Goal: Task Accomplishment & Management: Use online tool/utility

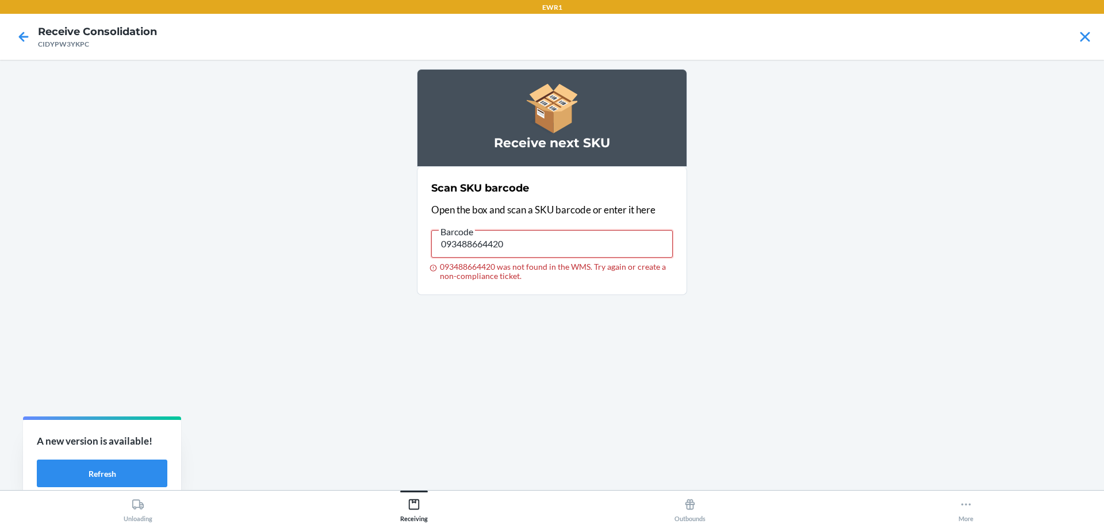
click at [542, 237] on input "093488664420" at bounding box center [551, 244] width 241 height 28
click at [527, 235] on input "093488664420" at bounding box center [551, 244] width 241 height 28
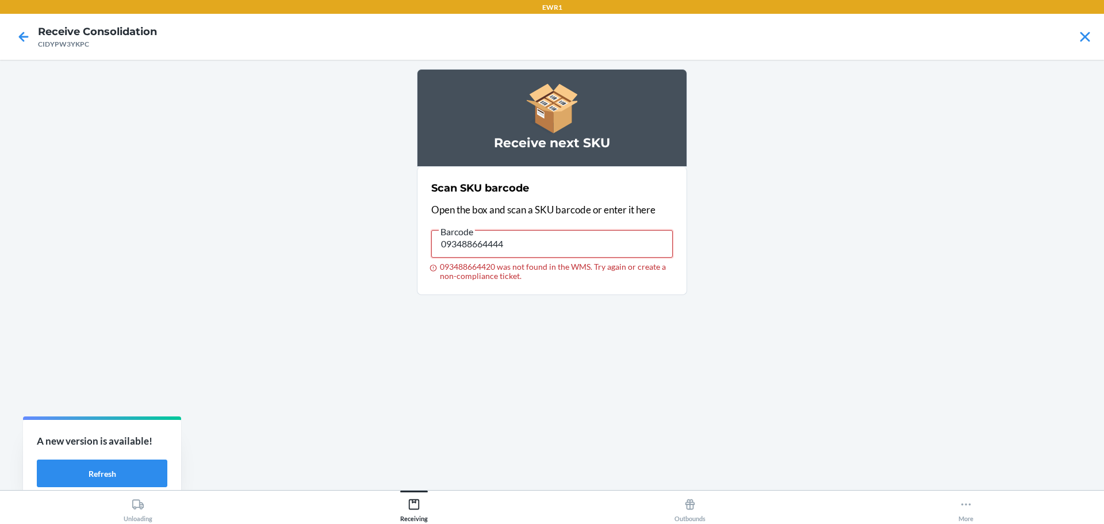
type input "093488664444"
drag, startPoint x: 580, startPoint y: 227, endPoint x: 579, endPoint y: 240, distance: 13.3
click at [580, 233] on label "Barcode 093488664444 093488664444 was not found in the WMS. Try again or create…" at bounding box center [551, 252] width 241 height 56
click at [579, 240] on input "093488664444" at bounding box center [551, 244] width 241 height 28
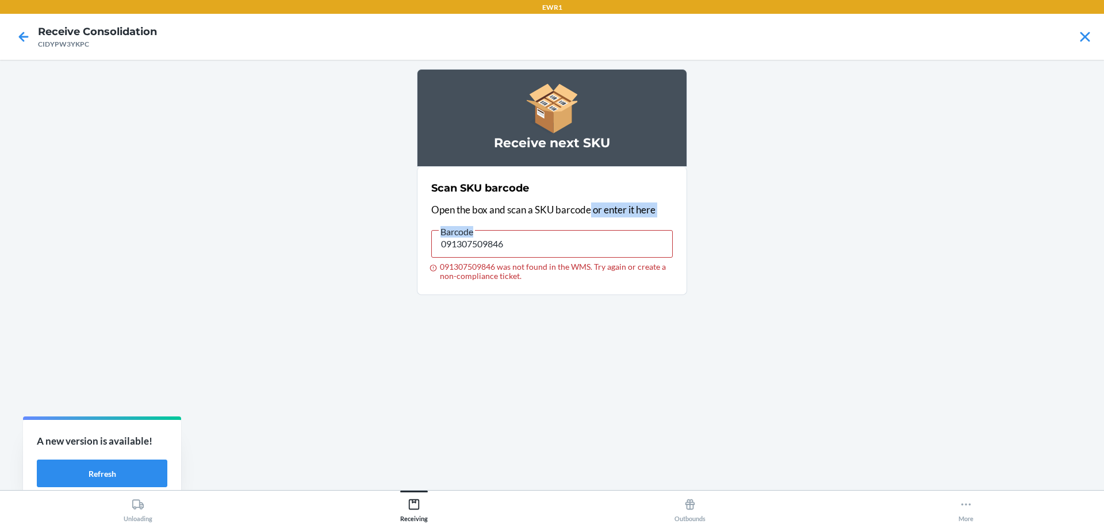
drag, startPoint x: 590, startPoint y: 207, endPoint x: 561, endPoint y: 239, distance: 43.5
click at [561, 239] on div "Scan SKU barcode Open the box and scan a SKU barcode or enter it here Barcode 0…" at bounding box center [551, 230] width 241 height 107
click at [561, 239] on input "091307509846" at bounding box center [551, 244] width 241 height 28
type input "091307509822"
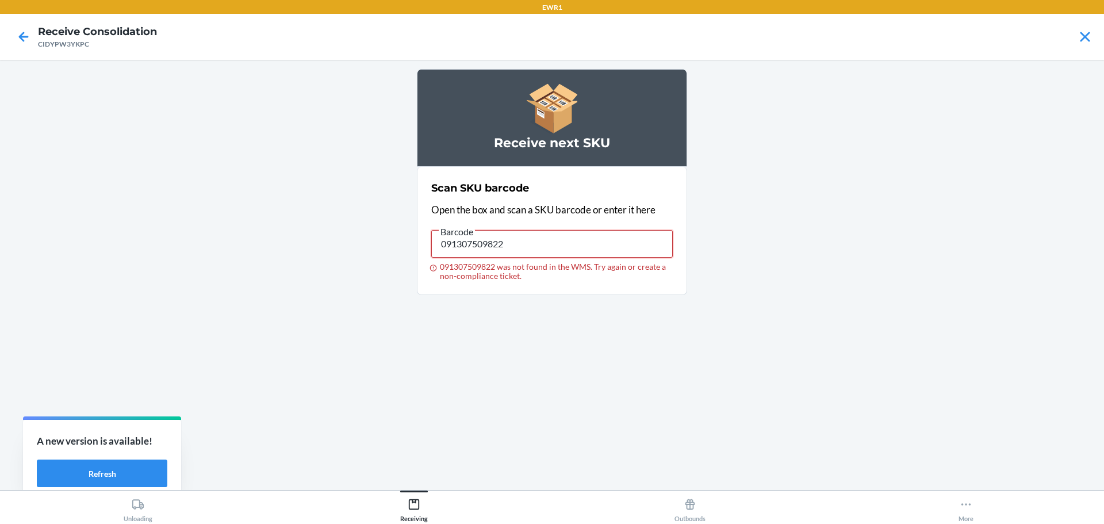
click at [525, 246] on input "091307509822" at bounding box center [551, 244] width 241 height 28
click at [562, 246] on input "091307509839" at bounding box center [551, 244] width 241 height 28
type input "091307509846"
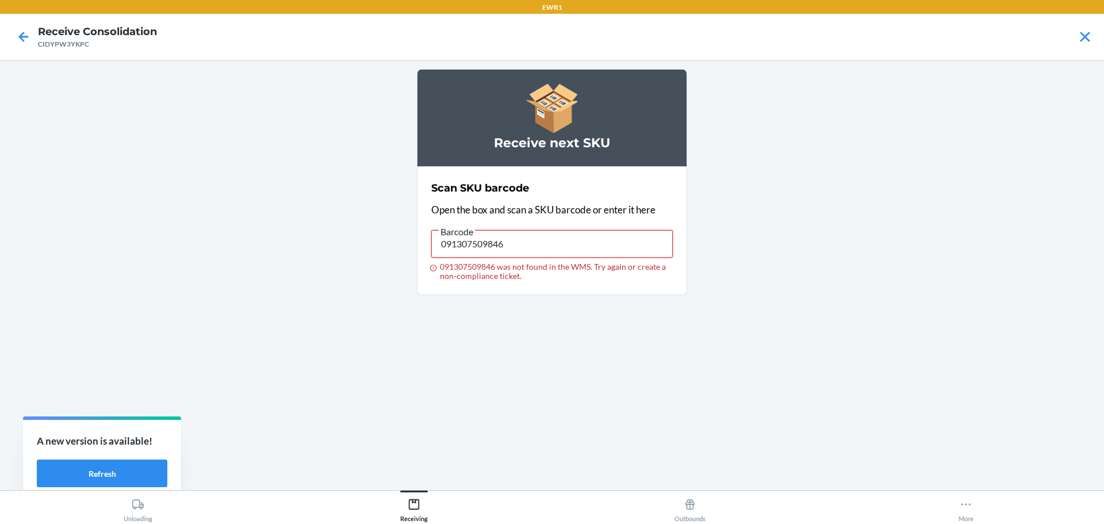
click at [544, 231] on input "091307509846" at bounding box center [551, 244] width 241 height 28
click at [515, 246] on input "091307509846" at bounding box center [551, 244] width 241 height 28
click at [516, 250] on input "104866600744" at bounding box center [551, 244] width 241 height 28
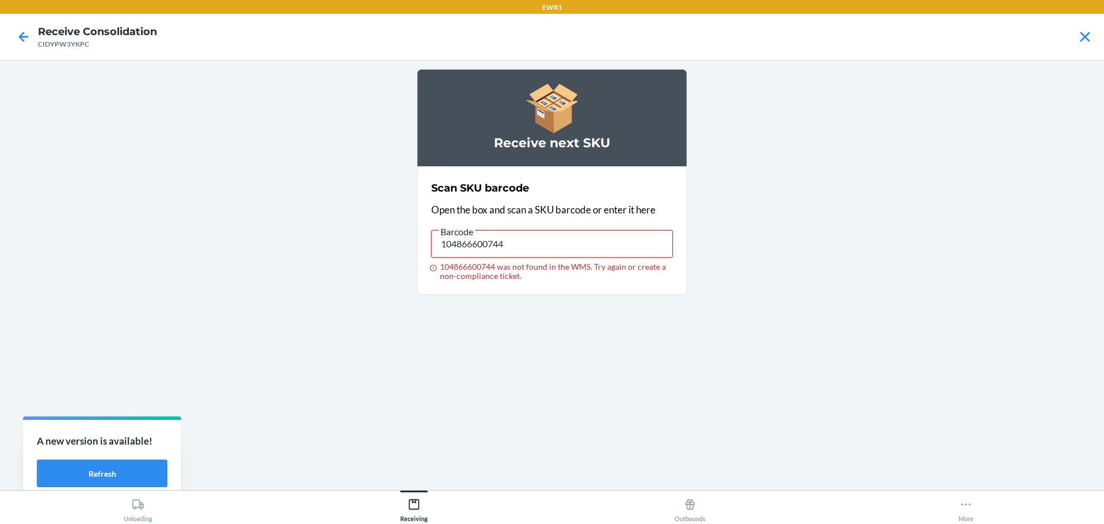
click at [516, 250] on input "104866600744" at bounding box center [551, 244] width 241 height 28
type input "019783192857"
click at [520, 248] on input "019783192857" at bounding box center [551, 244] width 241 height 28
click at [576, 255] on input "019783192796" at bounding box center [551, 244] width 241 height 28
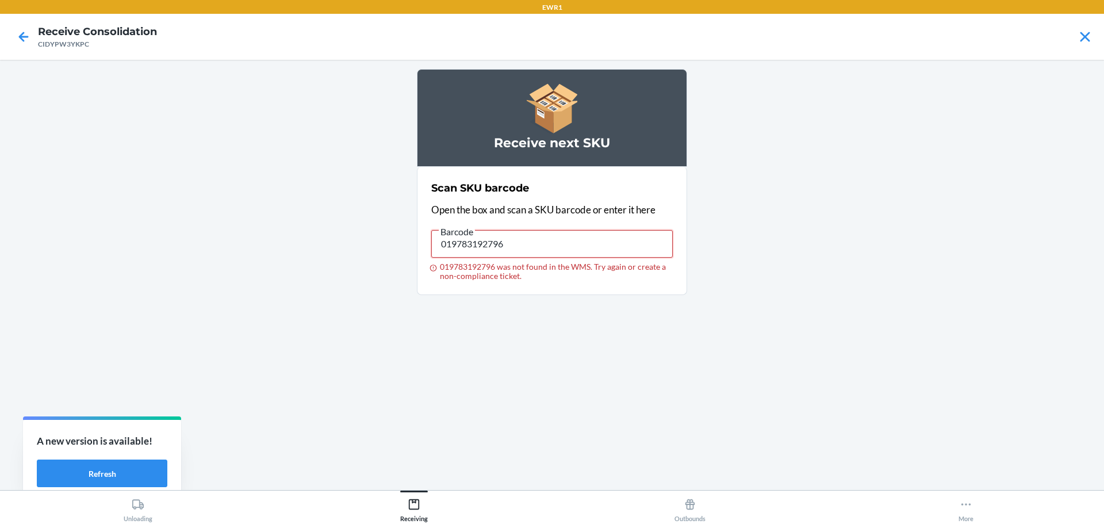
click at [576, 254] on input "019783192796" at bounding box center [551, 244] width 241 height 28
type input "019783192864"
drag, startPoint x: 549, startPoint y: 235, endPoint x: 550, endPoint y: 243, distance: 7.5
click at [550, 243] on input "019783192864" at bounding box center [551, 244] width 241 height 28
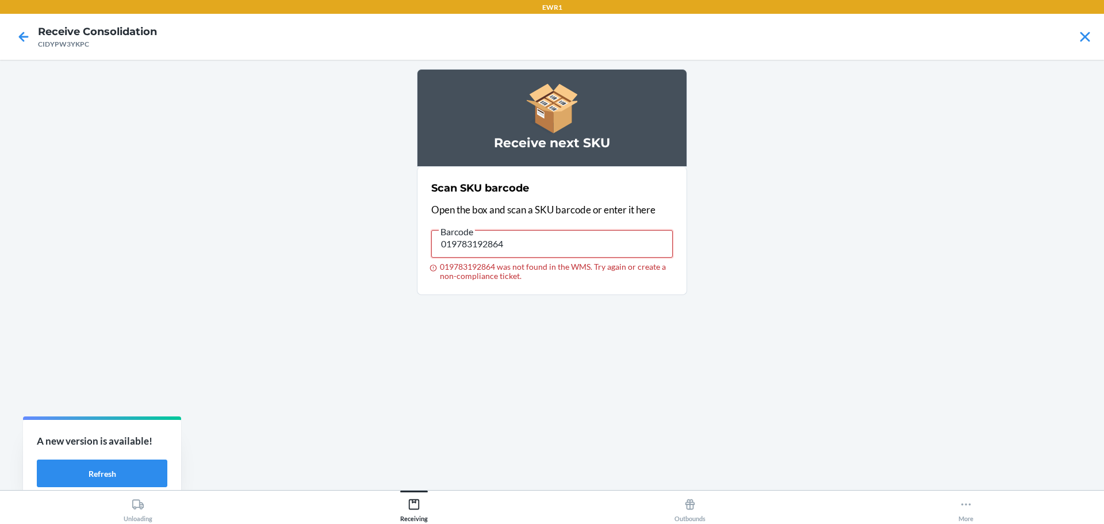
click at [550, 243] on input "019783192864" at bounding box center [551, 244] width 241 height 28
click at [547, 243] on input "019783192895" at bounding box center [551, 244] width 241 height 28
type input "019783192871"
click at [527, 244] on input "019783192871" at bounding box center [551, 244] width 241 height 28
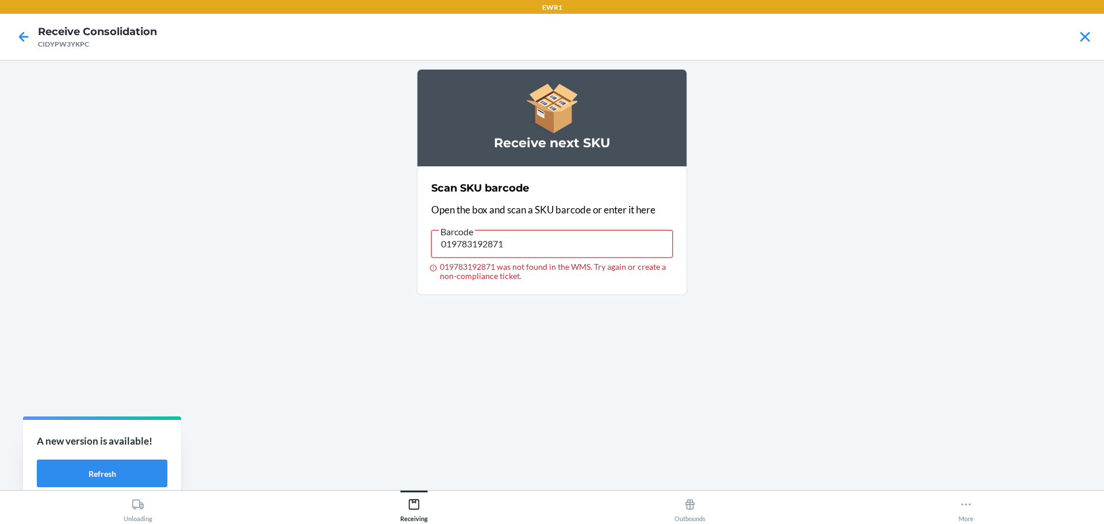
click at [526, 244] on input "019783192871" at bounding box center [551, 244] width 241 height 28
click at [515, 235] on input "019783192918" at bounding box center [551, 244] width 241 height 28
type input "019783246284"
click at [515, 247] on input "019783246284" at bounding box center [551, 244] width 241 height 28
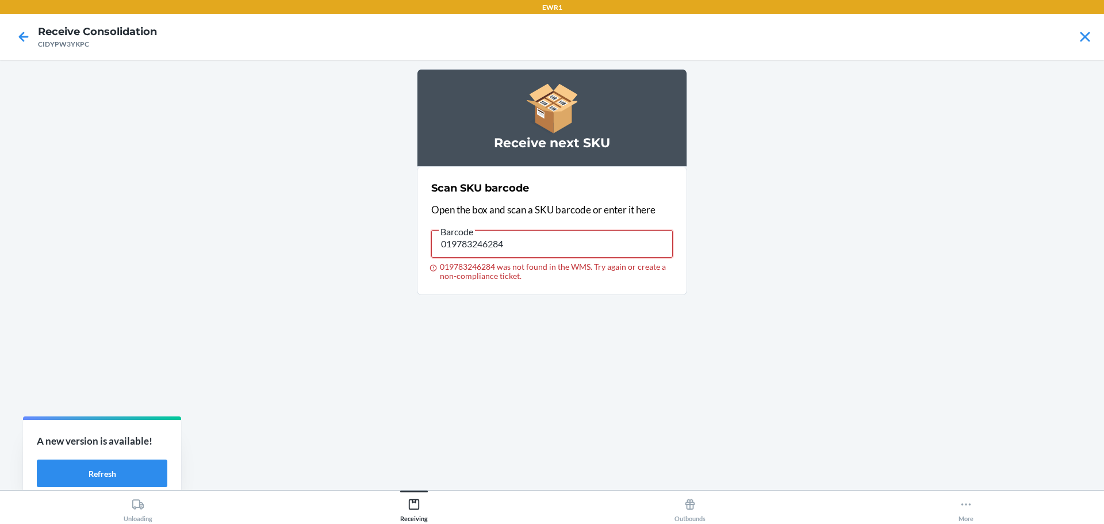
click at [515, 247] on input "019783246284" at bounding box center [551, 244] width 241 height 28
click at [584, 251] on input "019783246291" at bounding box center [551, 244] width 241 height 28
type input "019783245980"
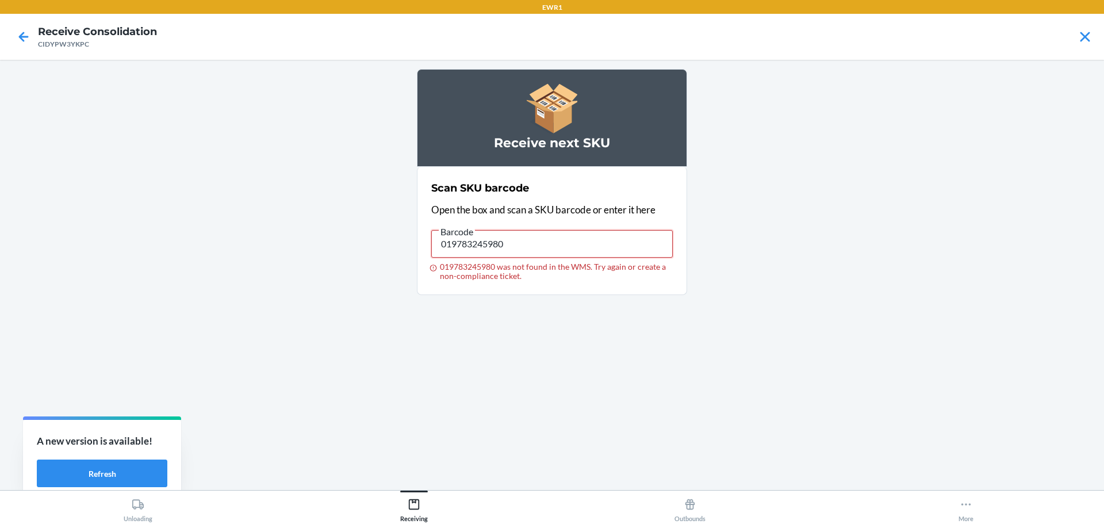
click at [507, 246] on input "019783245980" at bounding box center [551, 244] width 241 height 28
click at [549, 238] on input "019783245997" at bounding box center [551, 244] width 241 height 28
type input "029408242737"
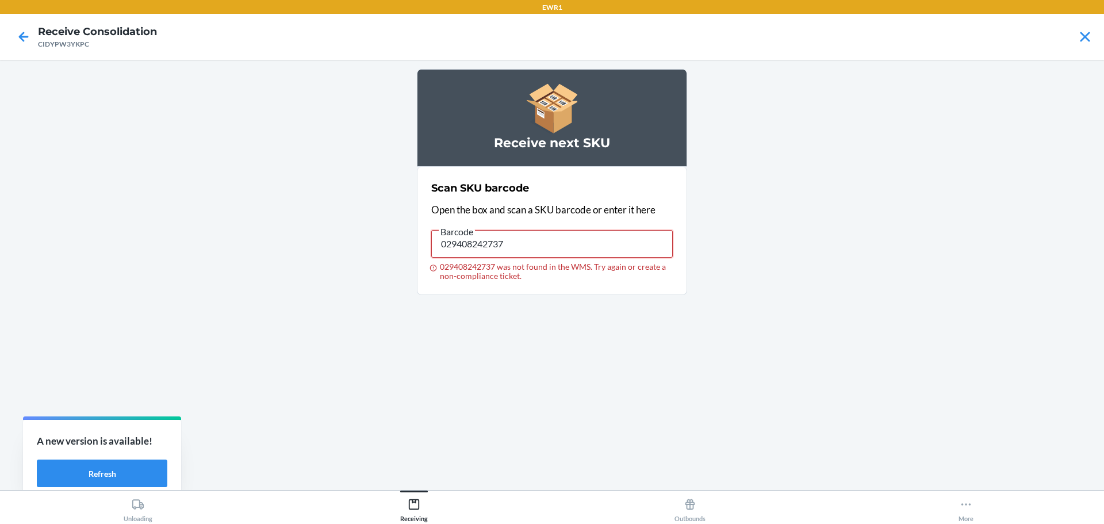
click at [538, 250] on input "029408242737" at bounding box center [551, 244] width 241 height 28
click at [550, 246] on input "196806120544" at bounding box center [551, 244] width 241 height 28
type input "088541316163"
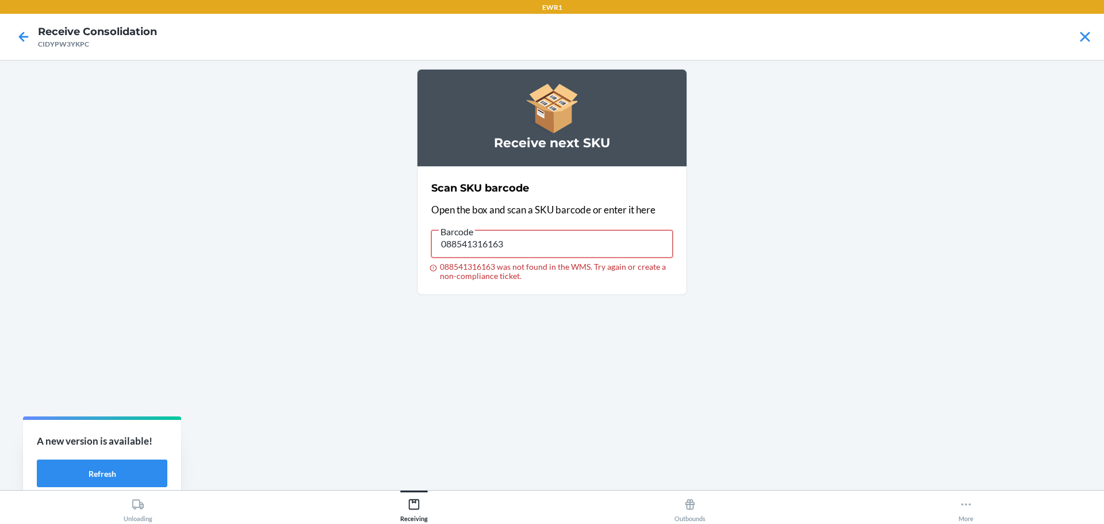
click at [550, 246] on input "088541316163" at bounding box center [551, 244] width 241 height 28
click at [519, 253] on input "088541316163" at bounding box center [551, 244] width 241 height 28
click at [519, 252] on input "088541316163" at bounding box center [551, 244] width 241 height 28
click at [530, 243] on input "719240807101" at bounding box center [551, 244] width 241 height 28
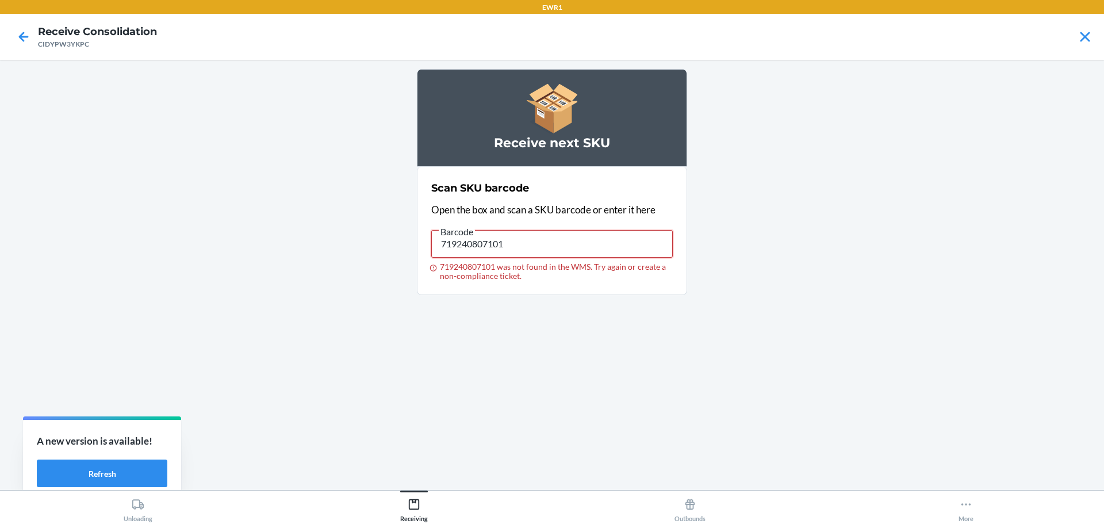
click at [530, 243] on input "719240807101" at bounding box center [551, 244] width 241 height 28
type input "719240846759"
click at [512, 234] on input "719240846759" at bounding box center [551, 244] width 241 height 28
click at [536, 250] on input "019783192802" at bounding box center [551, 244] width 241 height 28
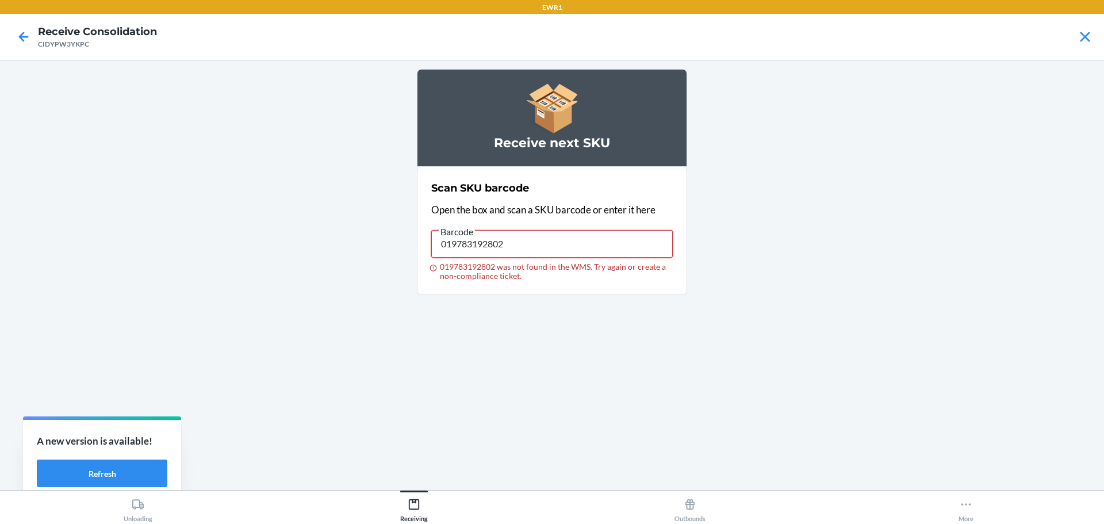
click at [536, 250] on input "019783192802" at bounding box center [551, 244] width 241 height 28
type input "196806120544"
click at [573, 248] on input "196806120544" at bounding box center [551, 244] width 241 height 28
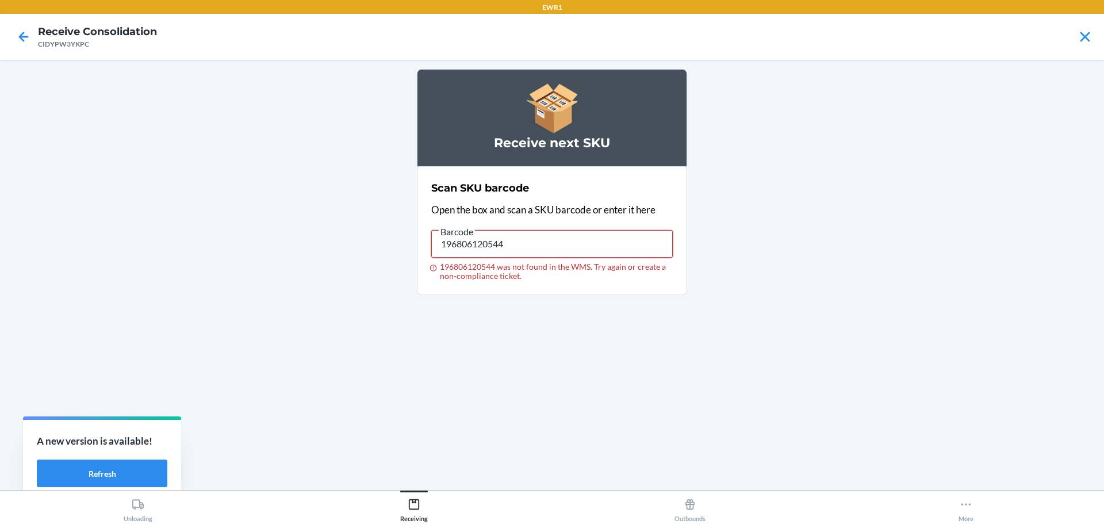
click at [535, 243] on input "196806120544" at bounding box center [551, 244] width 241 height 28
click at [535, 243] on input "088541316163" at bounding box center [551, 244] width 241 height 28
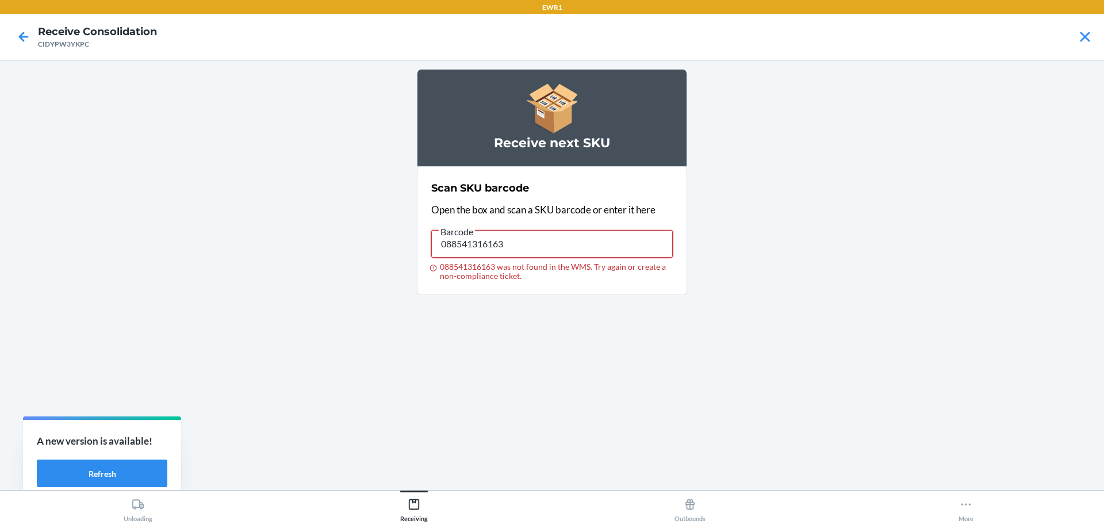
click at [524, 244] on input "088541316163" at bounding box center [551, 244] width 241 height 28
type input "019783246000"
click at [516, 236] on input "019783246000" at bounding box center [551, 244] width 241 height 28
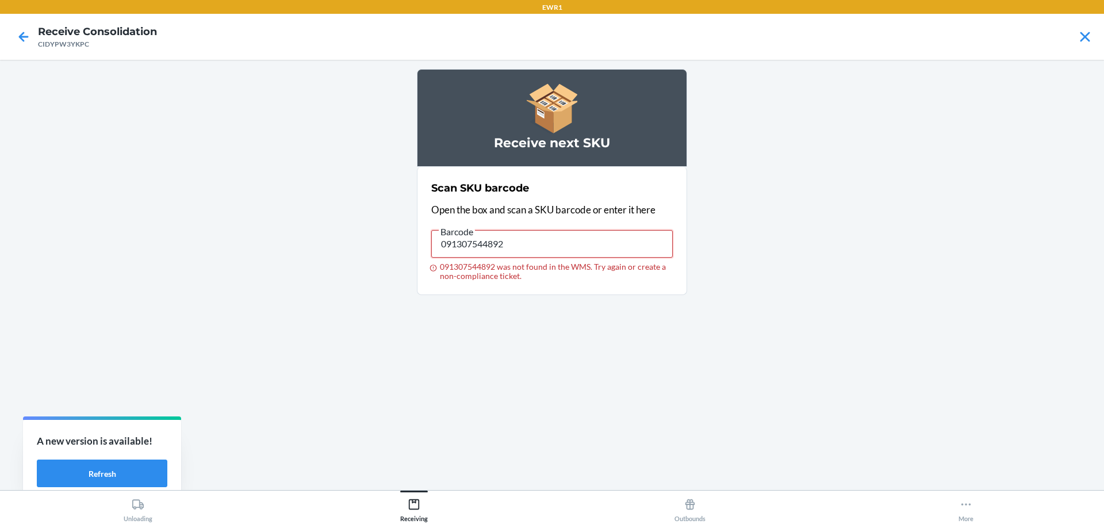
click at [518, 248] on input "091307544892" at bounding box center [551, 244] width 241 height 28
type input "091307031750"
click at [525, 248] on input "091307031750" at bounding box center [551, 244] width 241 height 28
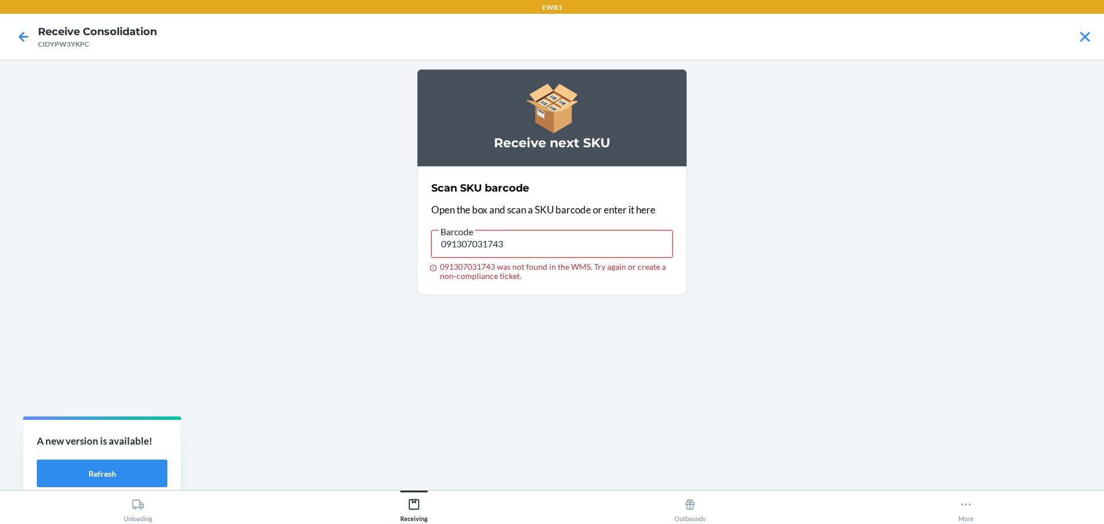
click at [530, 246] on input "091307031743" at bounding box center [551, 244] width 241 height 28
click at [543, 242] on input "091307031743" at bounding box center [551, 244] width 241 height 28
type input "091307031750"
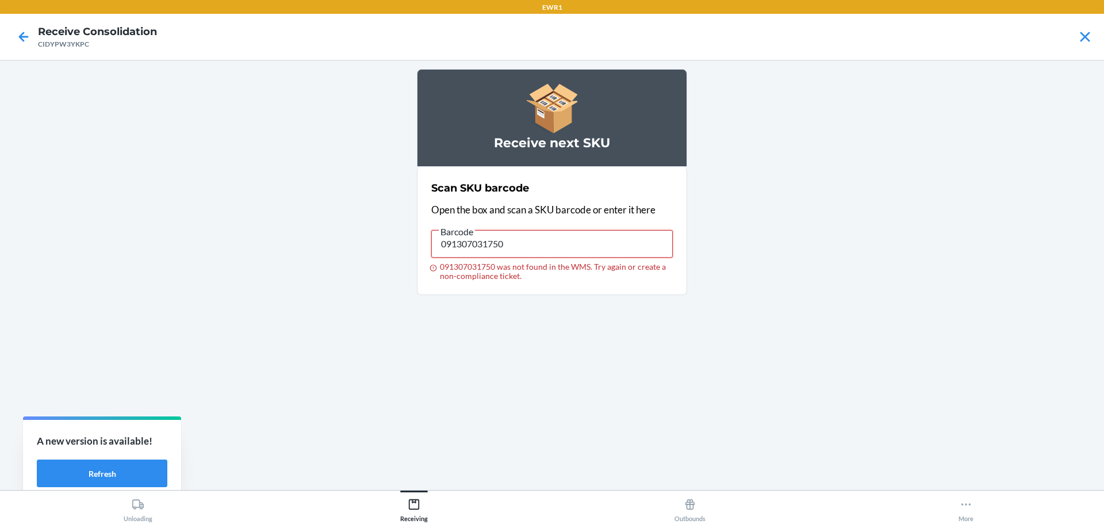
click at [508, 250] on input "091307031750" at bounding box center [551, 244] width 241 height 28
click at [508, 249] on input "091307031750" at bounding box center [551, 244] width 241 height 28
click at [561, 250] on input "091307597980" at bounding box center [551, 244] width 241 height 28
click at [560, 250] on input "091307597980" at bounding box center [551, 244] width 241 height 28
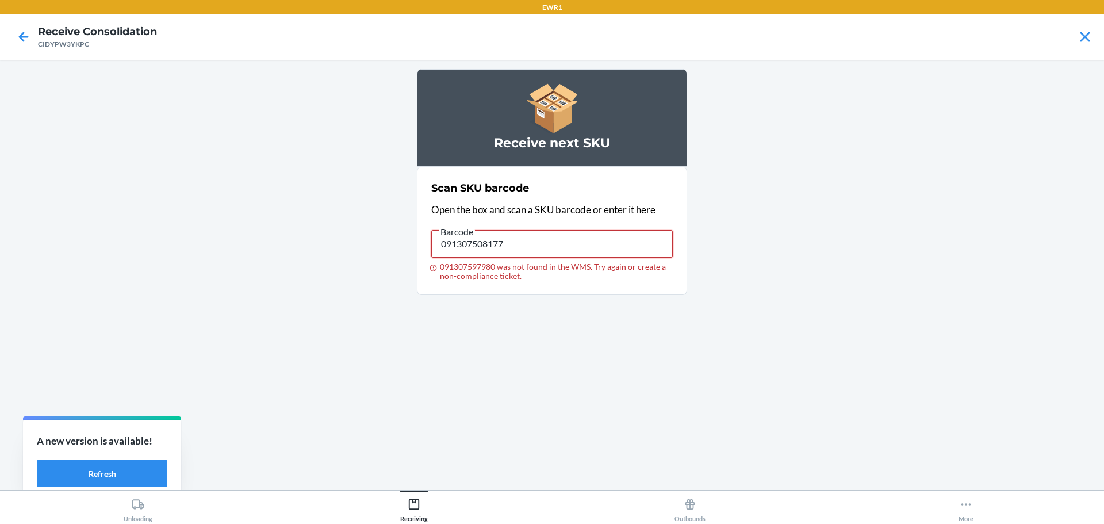
type input "091307508177"
click at [544, 248] on input "091307508177" at bounding box center [551, 244] width 241 height 28
click at [520, 247] on input "091307560335" at bounding box center [551, 244] width 241 height 28
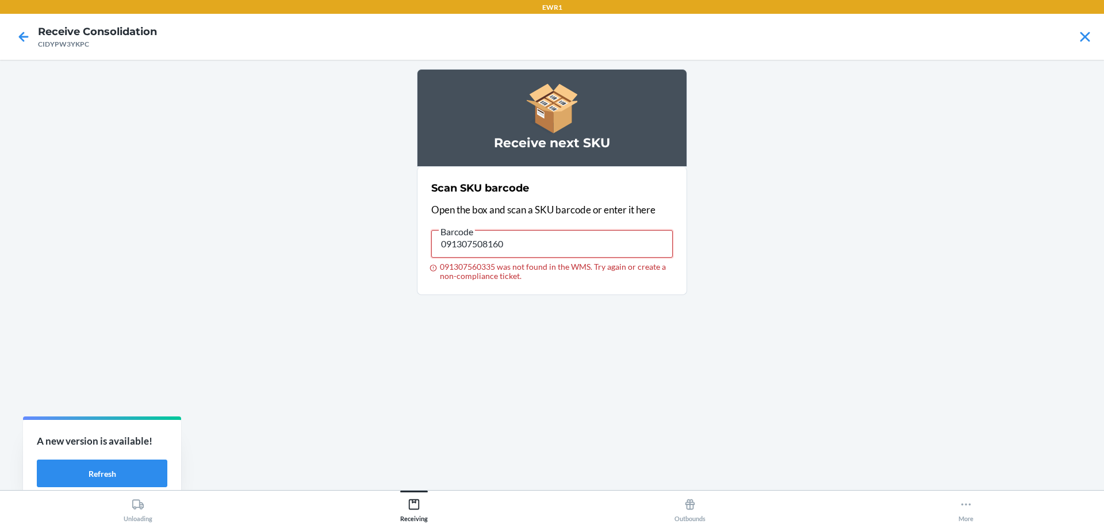
type input "091307508160"
click at [517, 246] on input "091307508160" at bounding box center [551, 244] width 241 height 28
click at [564, 250] on input "091307560311" at bounding box center [551, 244] width 241 height 28
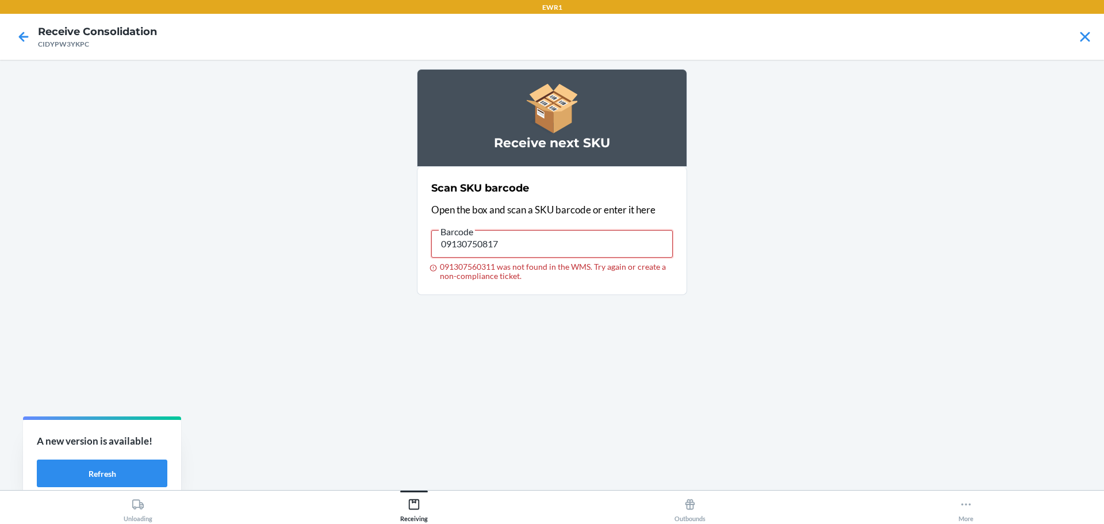
type input "091307508177"
click at [520, 251] on input "091307508177" at bounding box center [551, 244] width 241 height 28
click at [527, 247] on input "091307560328" at bounding box center [551, 244] width 241 height 28
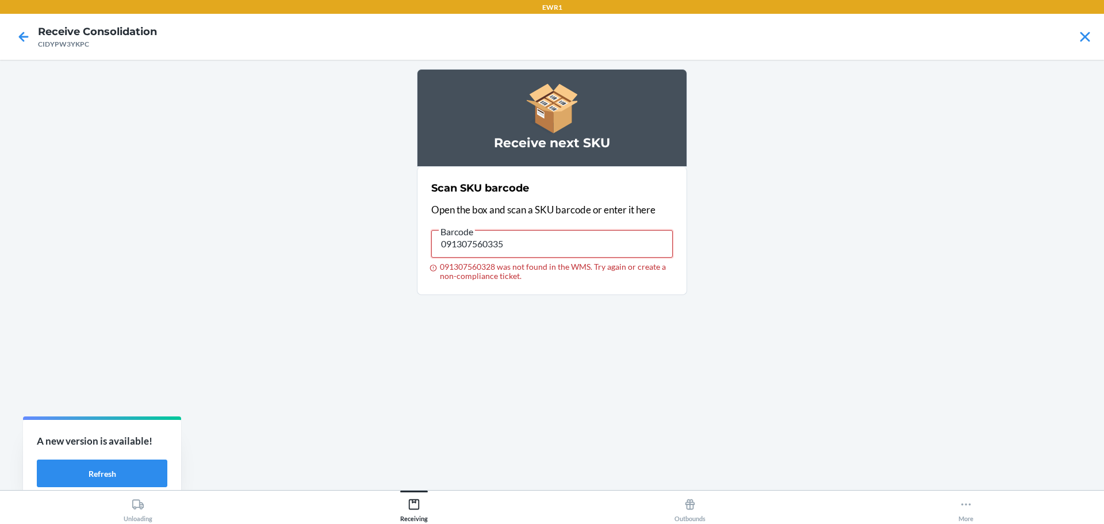
type input "091307560335"
click at [509, 253] on input "091307560335" at bounding box center [551, 244] width 241 height 28
click at [514, 244] on input "091307560335" at bounding box center [551, 244] width 241 height 28
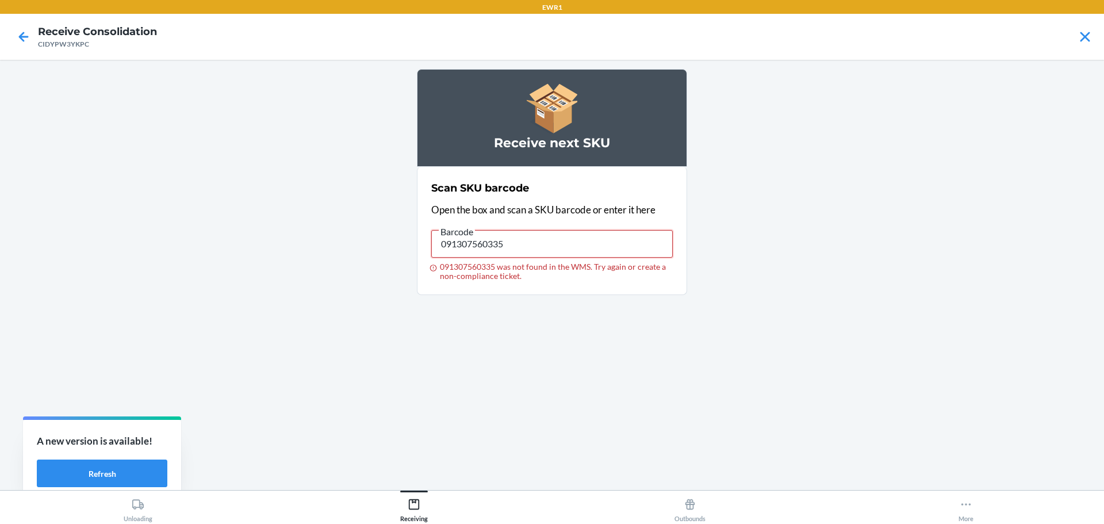
click at [508, 246] on input "091307560335" at bounding box center [551, 244] width 241 height 28
click at [539, 244] on input "091307560328" at bounding box center [551, 244] width 241 height 28
click at [551, 251] on input "091307560328" at bounding box center [551, 244] width 241 height 28
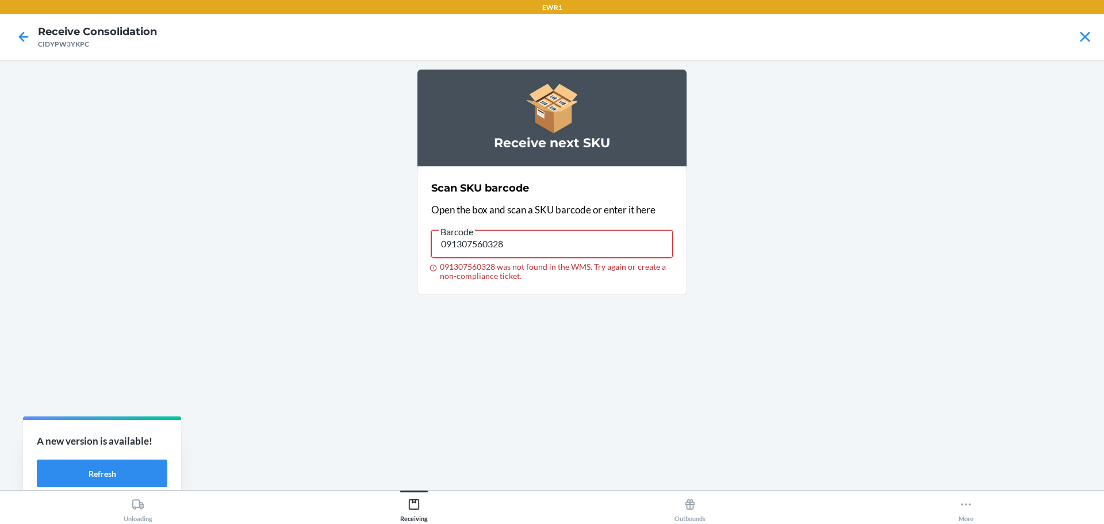
click at [551, 251] on input "091307560328" at bounding box center [551, 244] width 241 height 28
click at [572, 246] on input "091307560328" at bounding box center [551, 244] width 241 height 28
type input "191635976461"
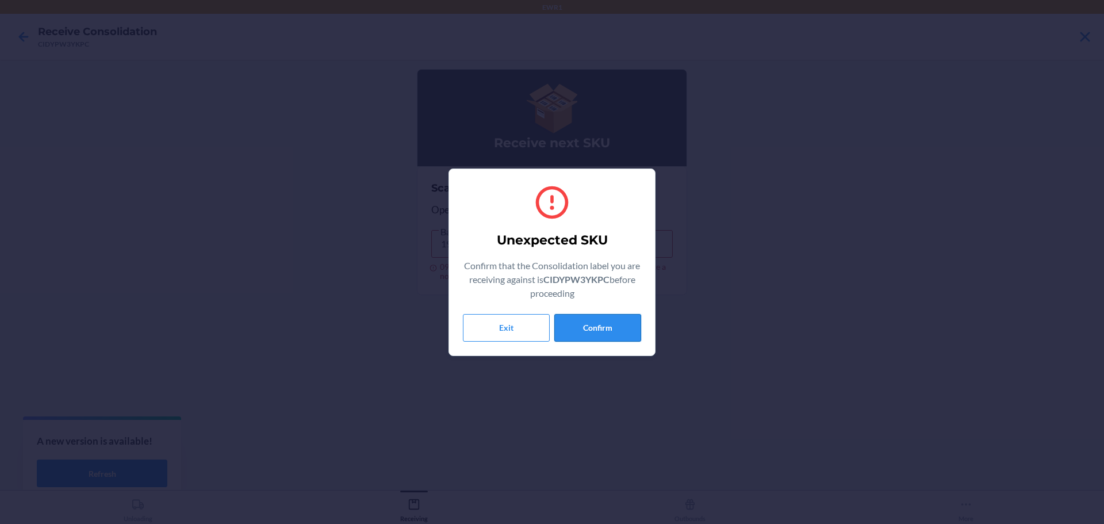
click at [586, 329] on button "Confirm" at bounding box center [597, 328] width 87 height 28
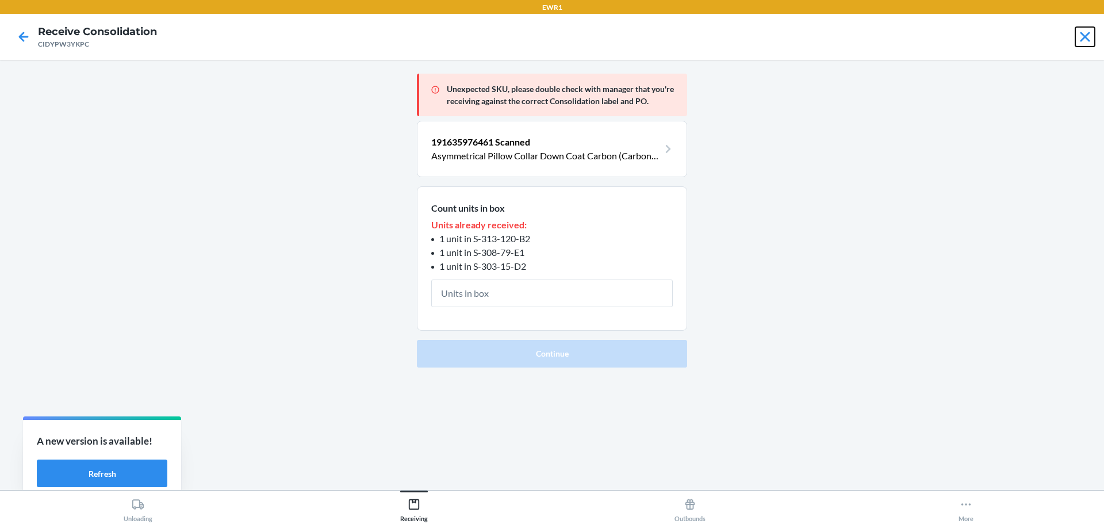
click at [1084, 37] on icon at bounding box center [1085, 37] width 20 height 20
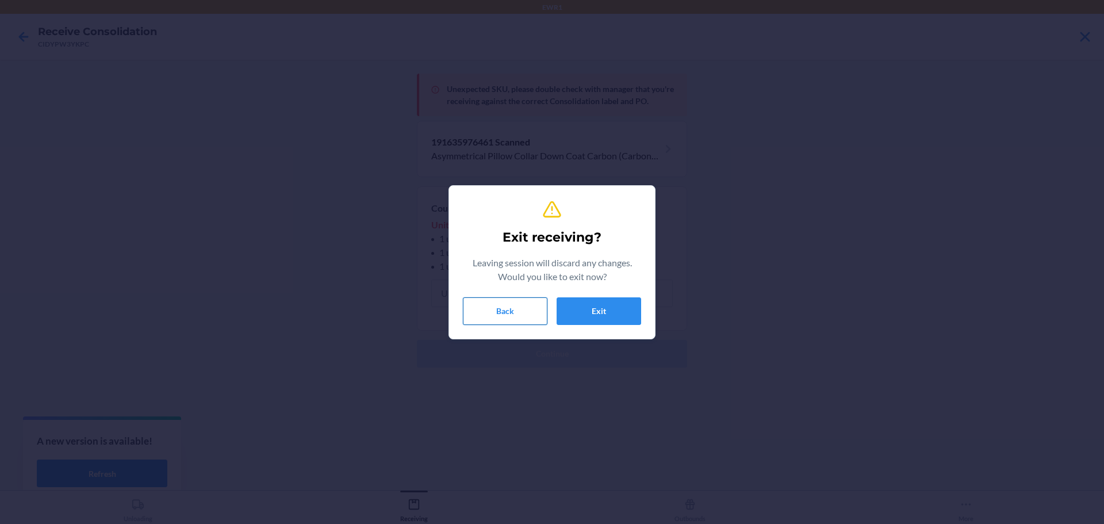
click at [524, 314] on button "Back" at bounding box center [505, 311] width 85 height 28
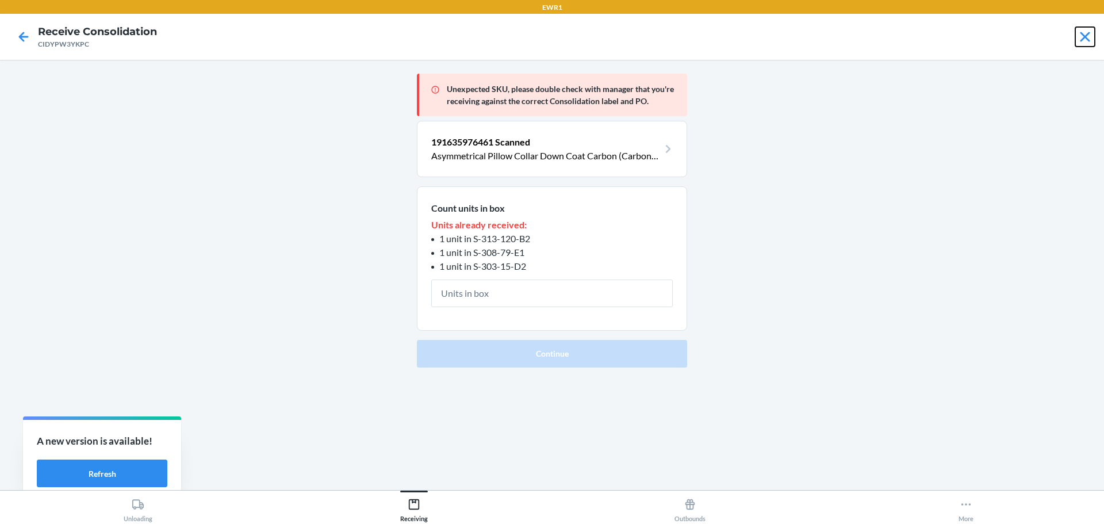
click at [1086, 36] on icon at bounding box center [1085, 37] width 10 height 10
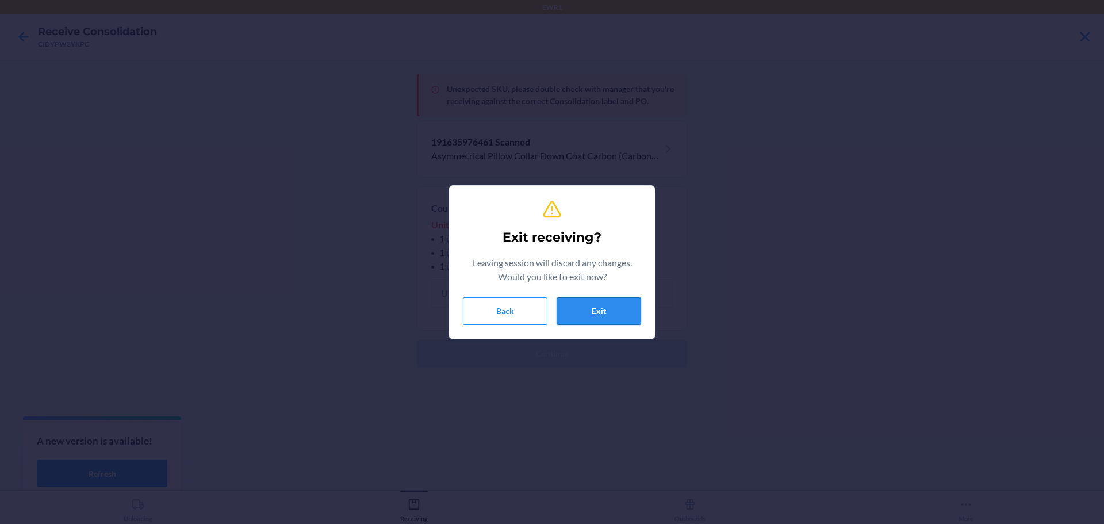
click at [604, 315] on button "Exit" at bounding box center [599, 311] width 85 height 28
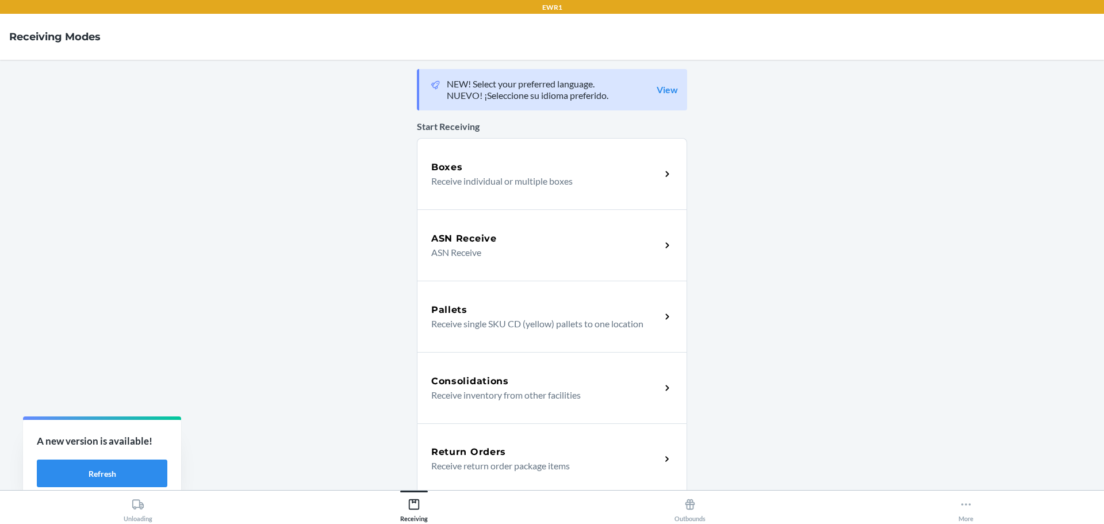
click at [556, 397] on p "Receive inventory from other facilities" at bounding box center [541, 395] width 220 height 14
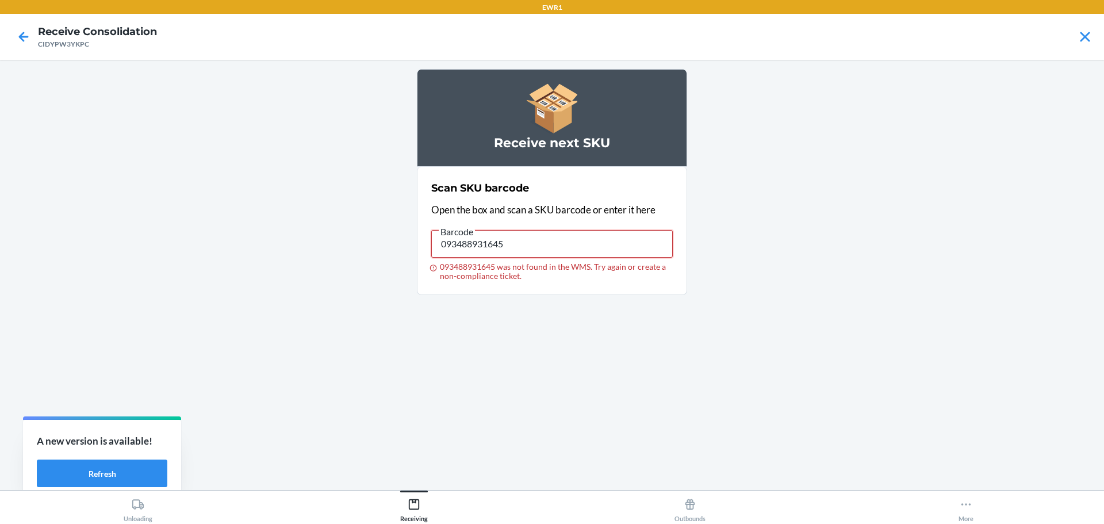
click at [521, 251] on input "093488931645" at bounding box center [551, 244] width 241 height 28
click at [576, 243] on input "093488931645" at bounding box center [551, 244] width 241 height 28
click at [507, 245] on input "093488931645" at bounding box center [551, 244] width 241 height 28
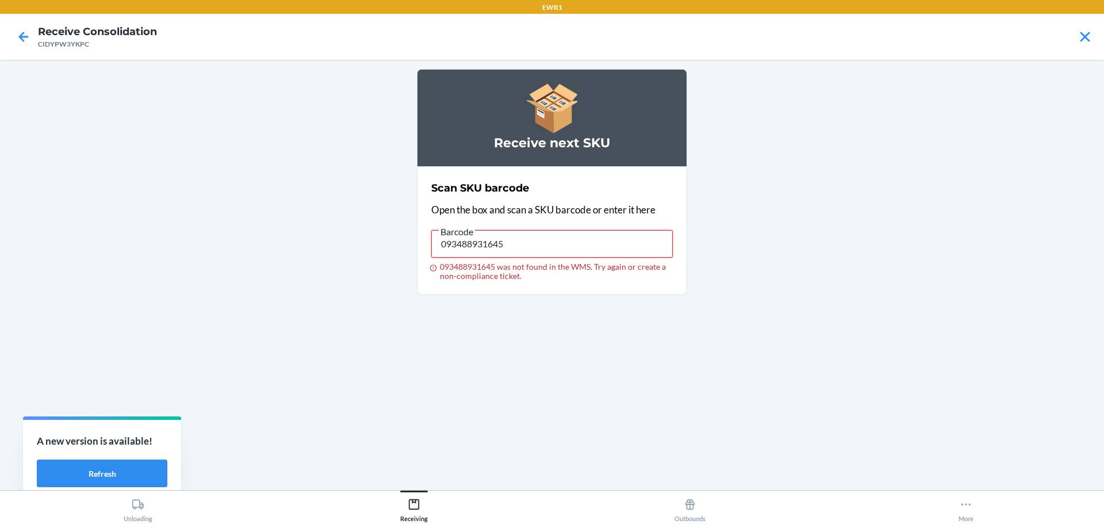
click at [507, 245] on input "093488931645" at bounding box center [551, 244] width 241 height 28
click at [562, 236] on input "093488931645" at bounding box center [551, 244] width 241 height 28
click at [562, 243] on input "093488931645" at bounding box center [551, 244] width 241 height 28
click at [517, 244] on input "093488931645" at bounding box center [551, 244] width 241 height 28
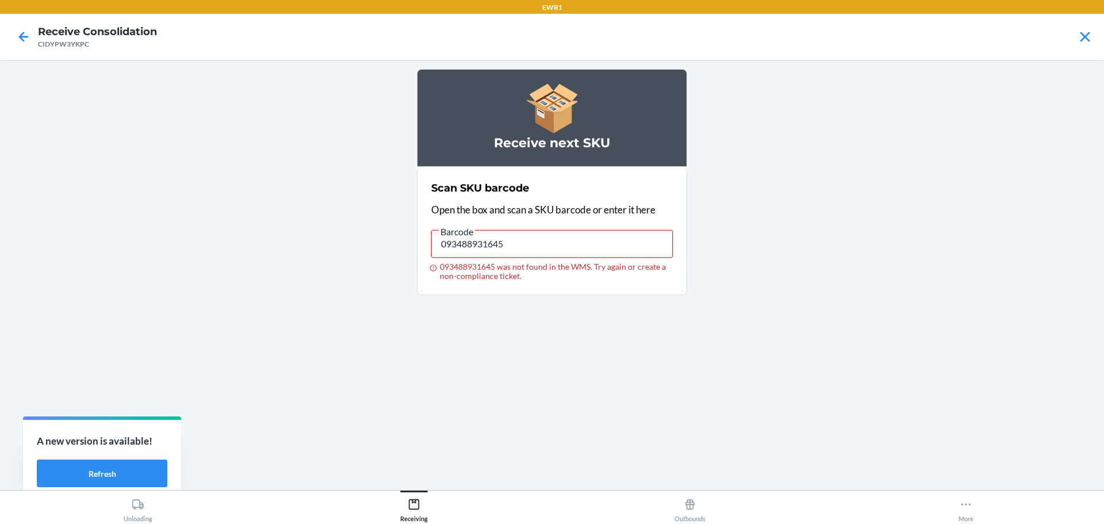
click at [517, 244] on input "093488931645" at bounding box center [551, 244] width 241 height 28
type input "091307364797"
click at [518, 250] on input "091307364797" at bounding box center [551, 244] width 241 height 28
click at [702, 412] on main "Receive next SKU Scan SKU barcode Open the box and scan a SKU barcode or enter …" at bounding box center [552, 275] width 1104 height 430
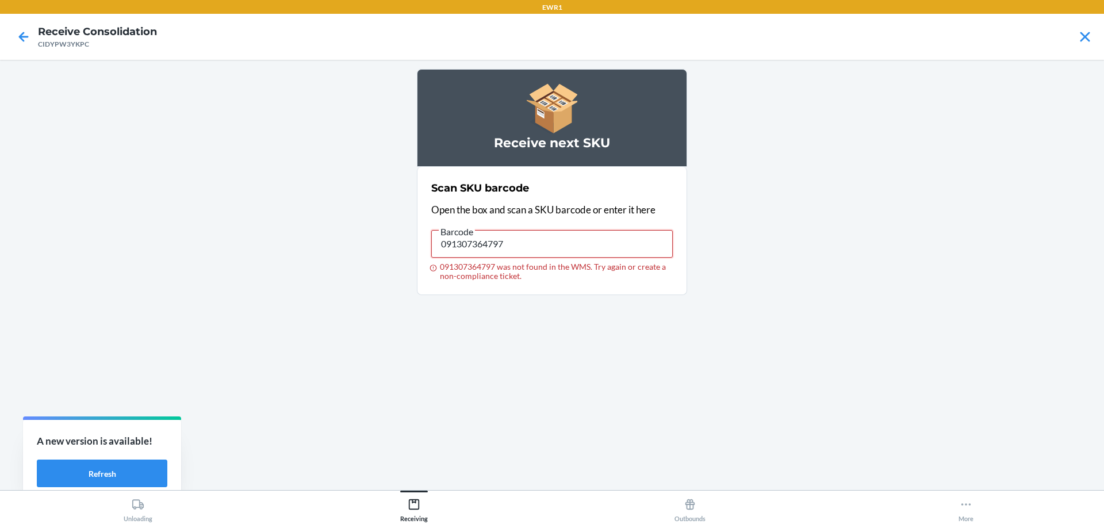
click at [520, 252] on input "091307364797" at bounding box center [551, 244] width 241 height 28
